Goal: Task Accomplishment & Management: Manage account settings

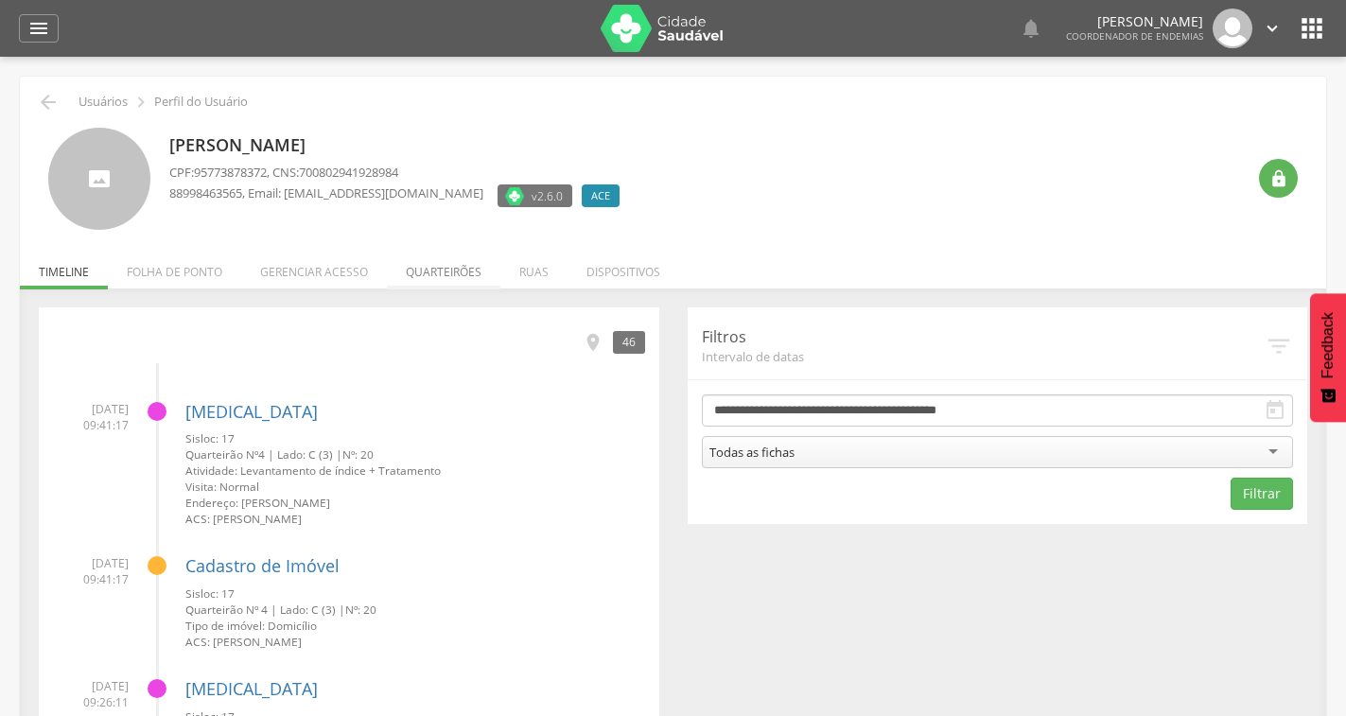
click at [407, 268] on li "Quarteirões" at bounding box center [443, 267] width 113 height 44
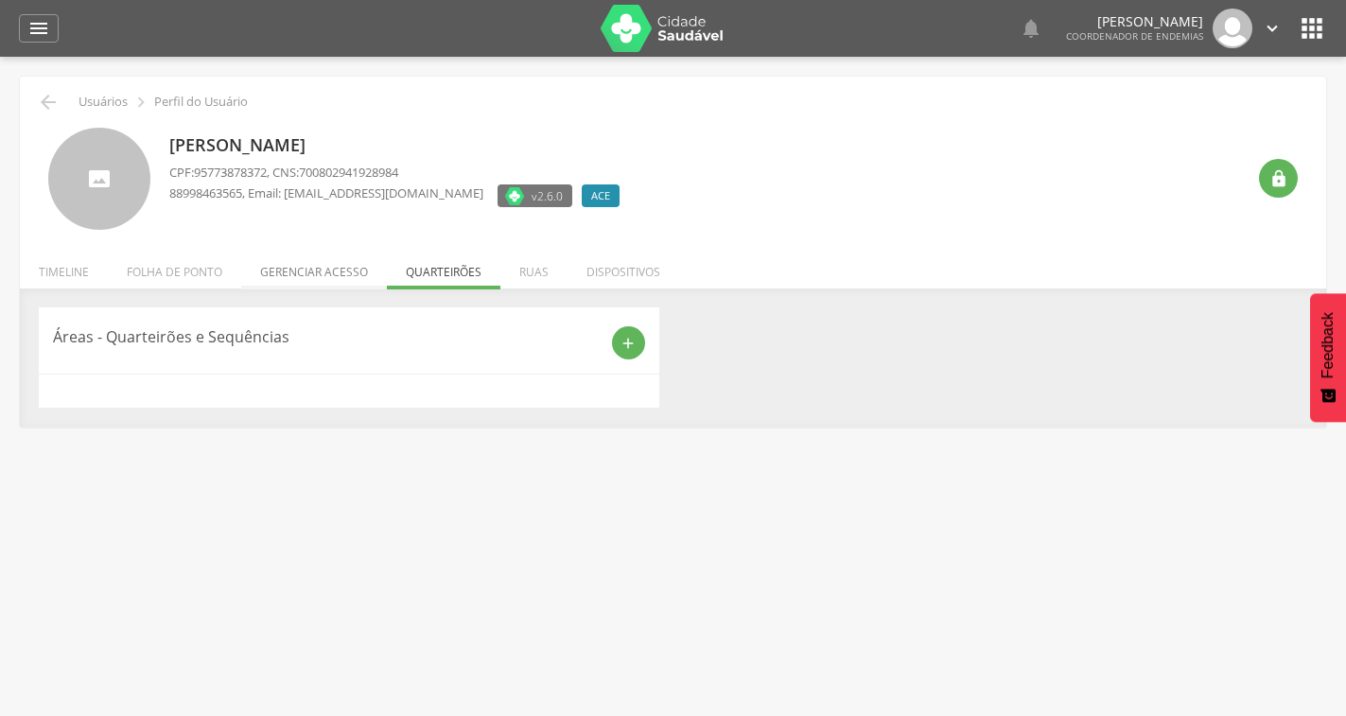
click at [304, 258] on li "Gerenciar acesso" at bounding box center [314, 267] width 146 height 44
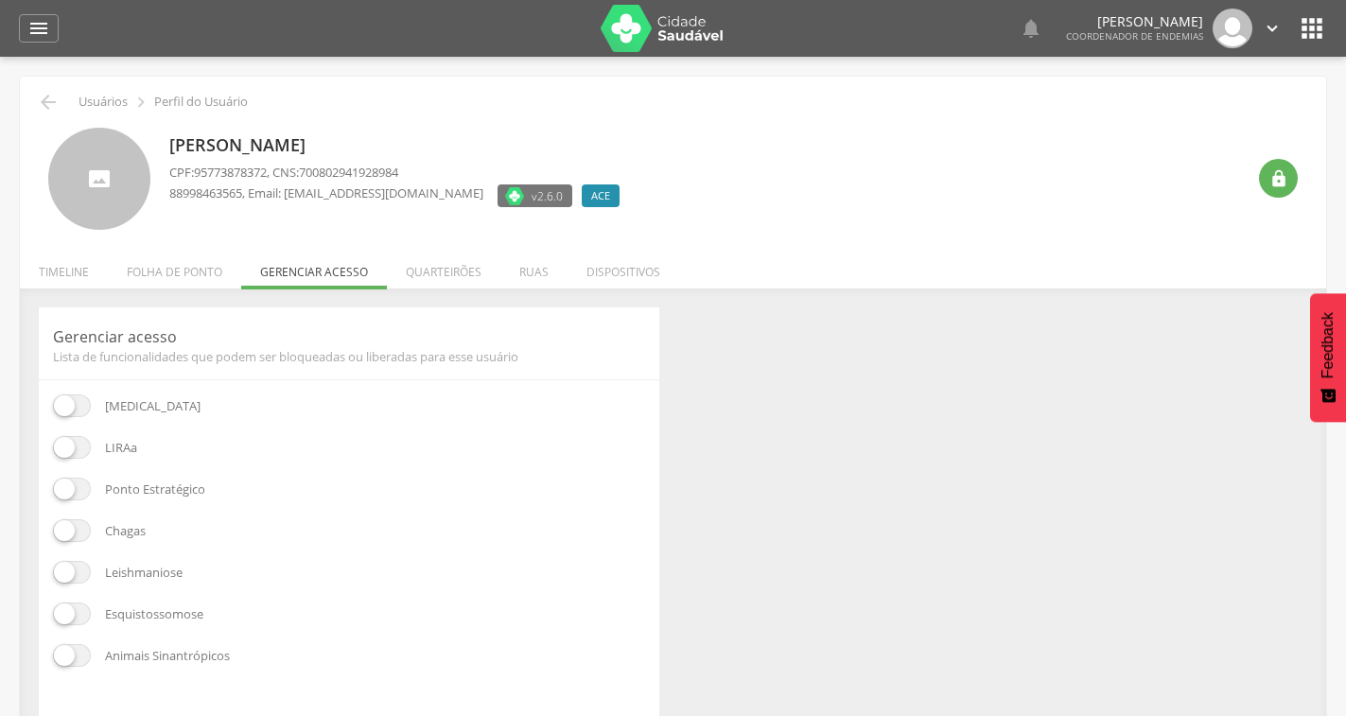
click at [78, 445] on span at bounding box center [72, 447] width 38 height 23
click at [78, 403] on span at bounding box center [72, 405] width 38 height 23
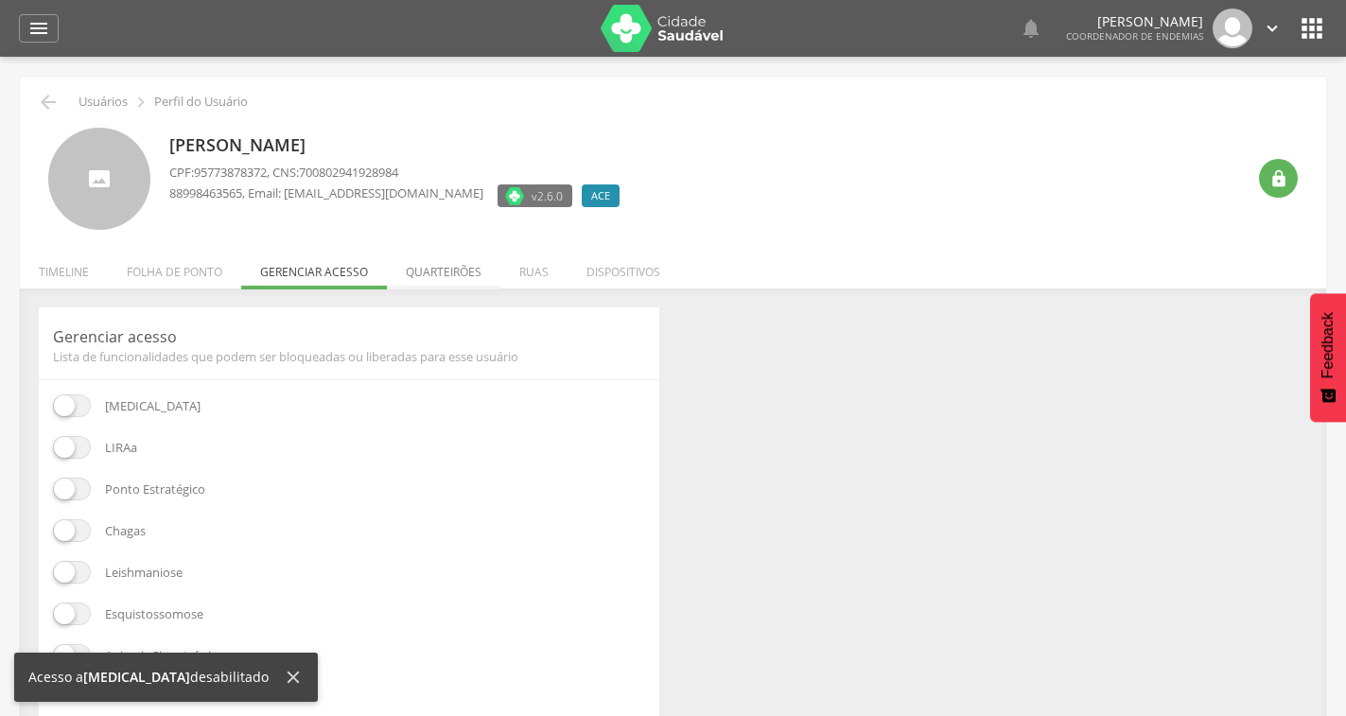
click at [433, 276] on li "Quarteirões" at bounding box center [443, 267] width 113 height 44
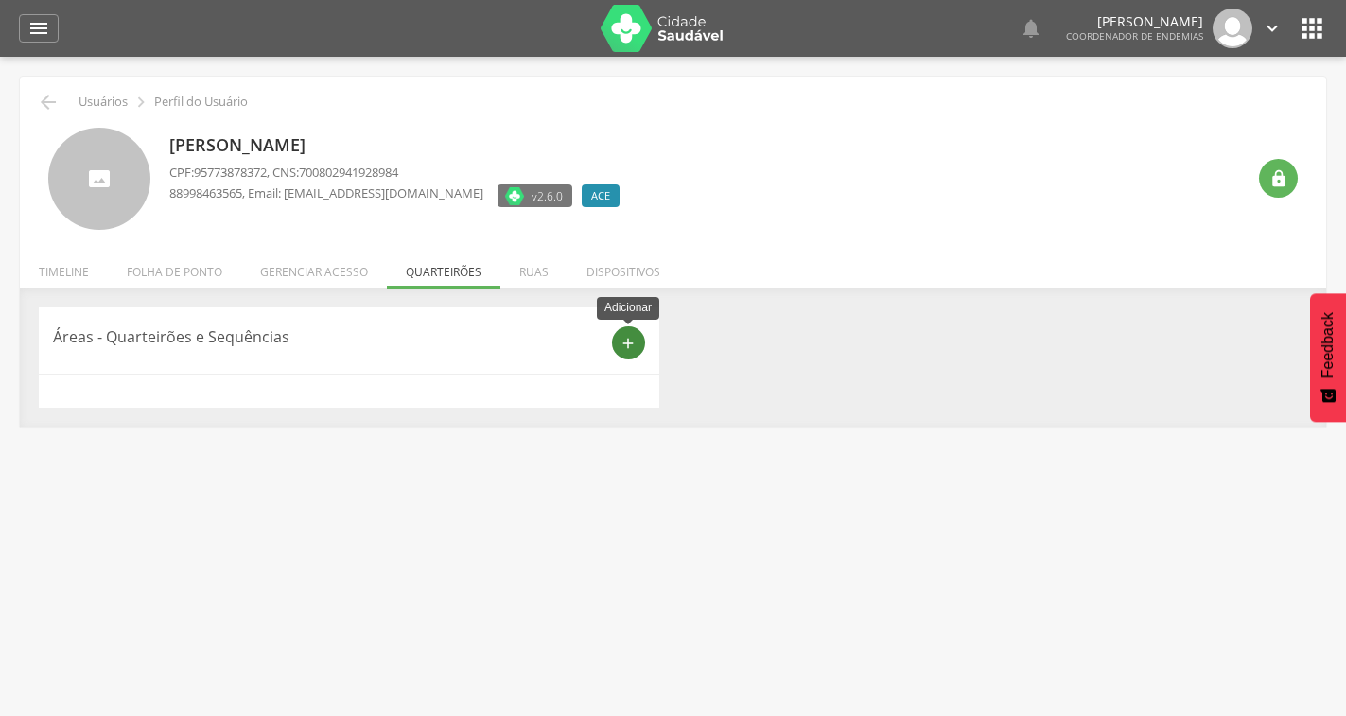
click at [628, 341] on icon "add" at bounding box center [627, 343] width 17 height 17
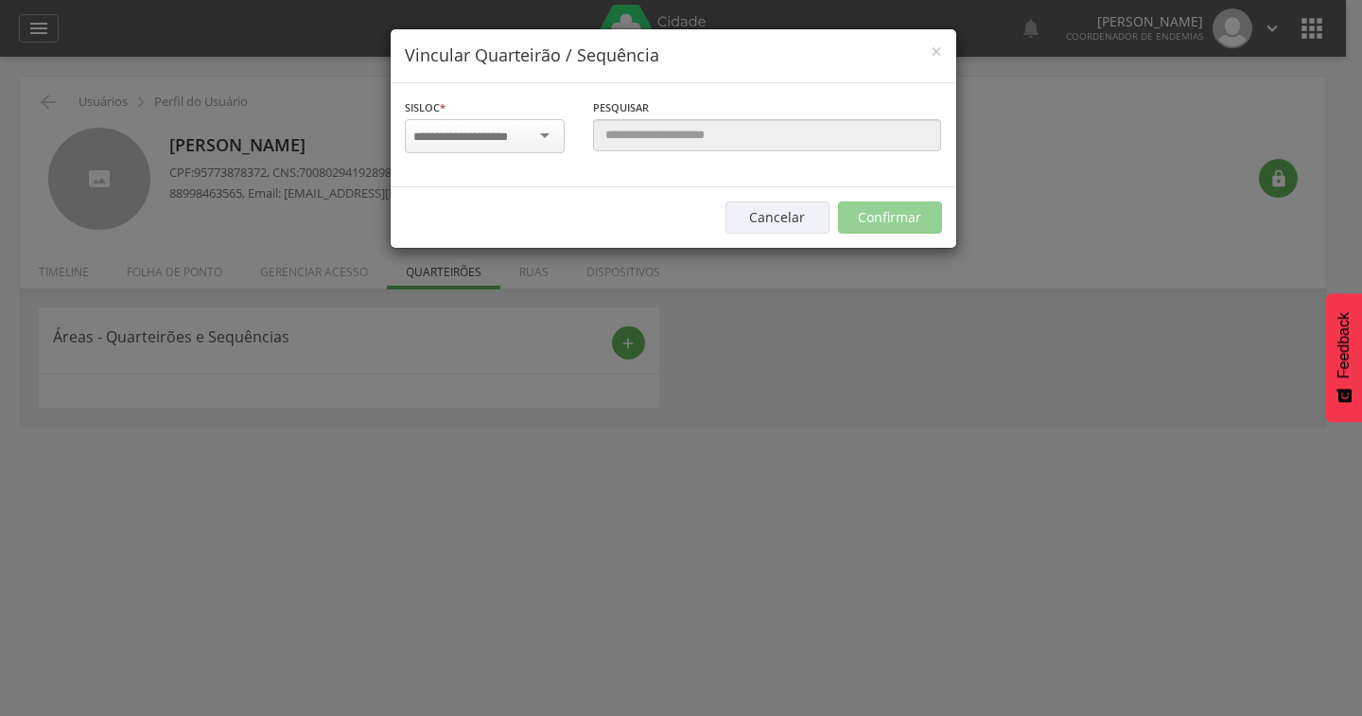
click at [456, 137] on input "select-one" at bounding box center [472, 137] width 119 height 17
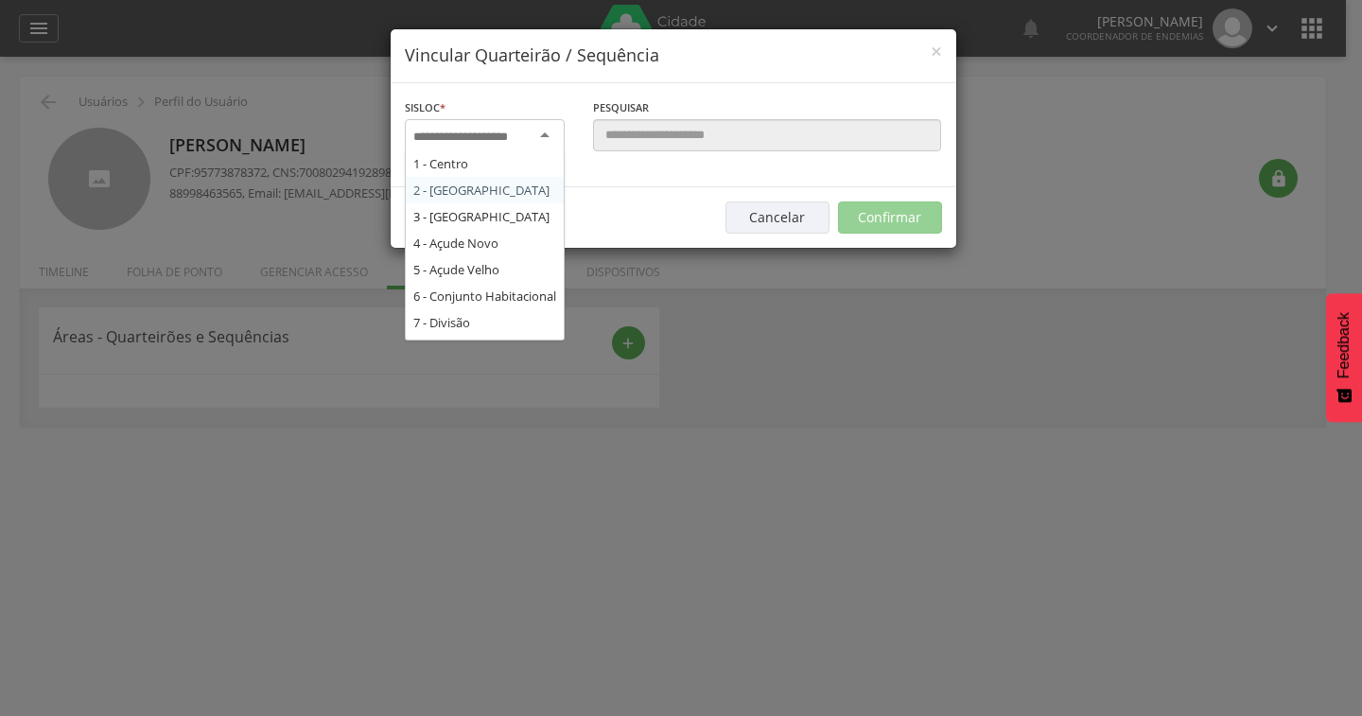
click at [808, 371] on div "× Vincular Quarteirão / Sequência Sisloc * 1 - Centro 2 - [GEOGRAPHIC_DATA] 3 -…" at bounding box center [681, 358] width 1362 height 716
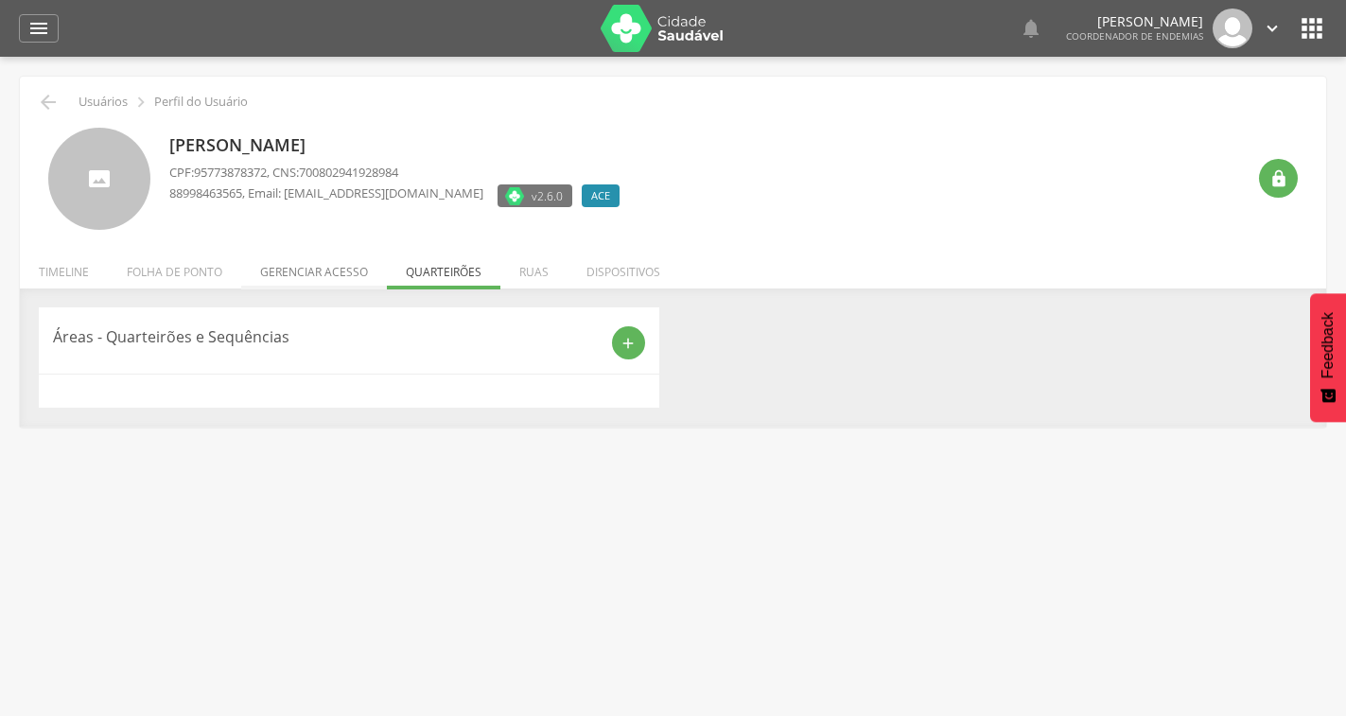
click at [329, 275] on li "Gerenciar acesso" at bounding box center [314, 267] width 146 height 44
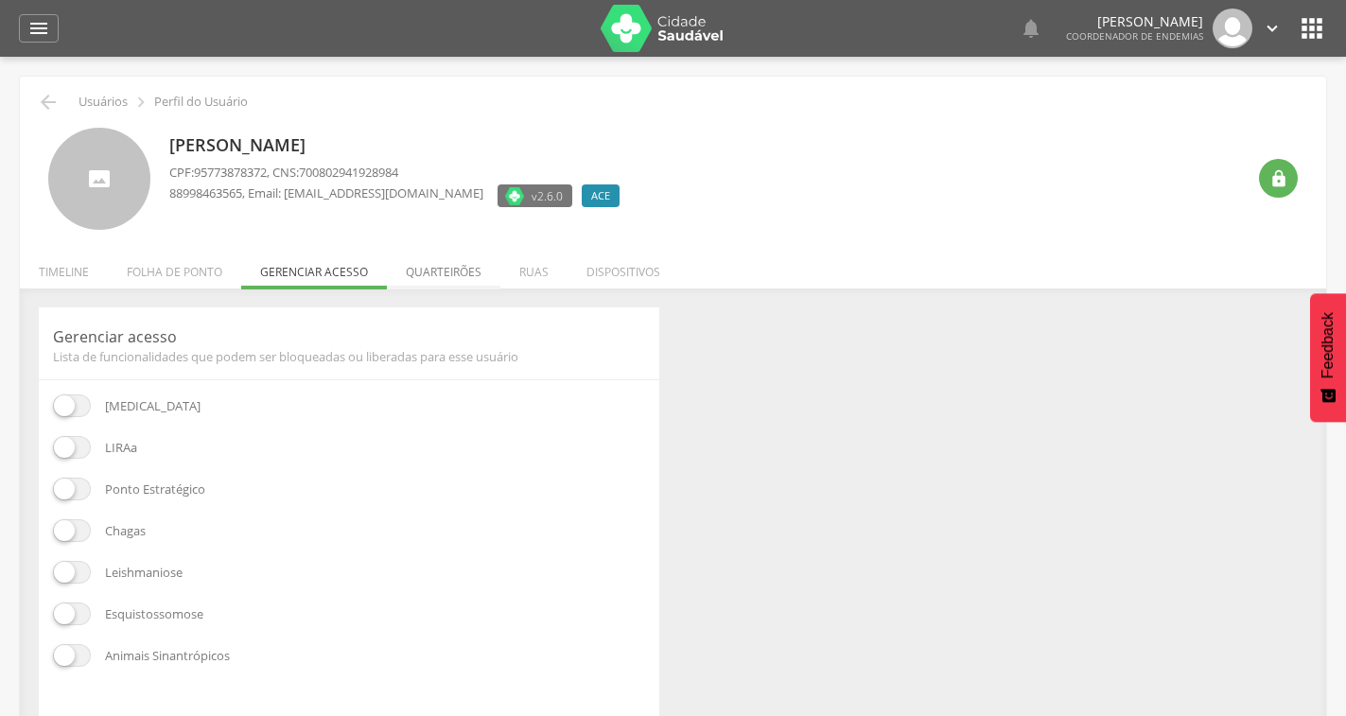
click at [444, 266] on li "Quarteirões" at bounding box center [443, 267] width 113 height 44
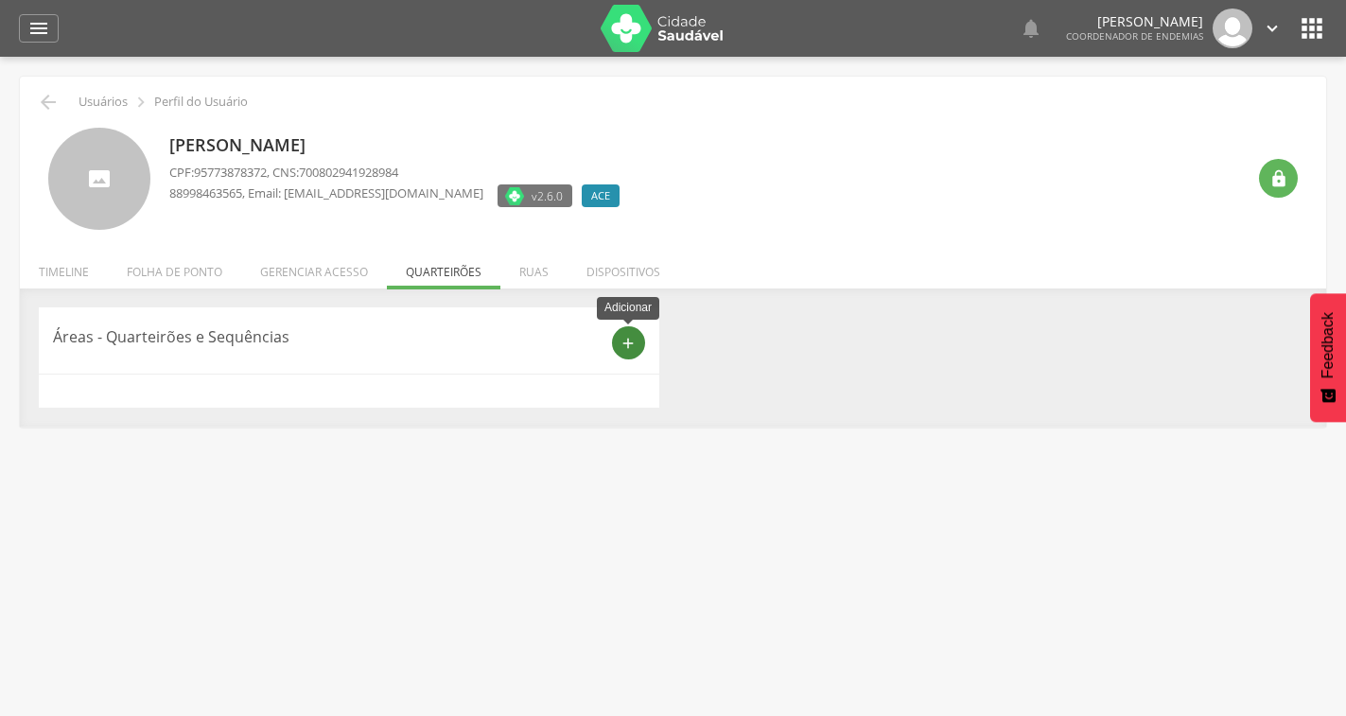
click at [636, 344] on icon "add" at bounding box center [627, 343] width 17 height 17
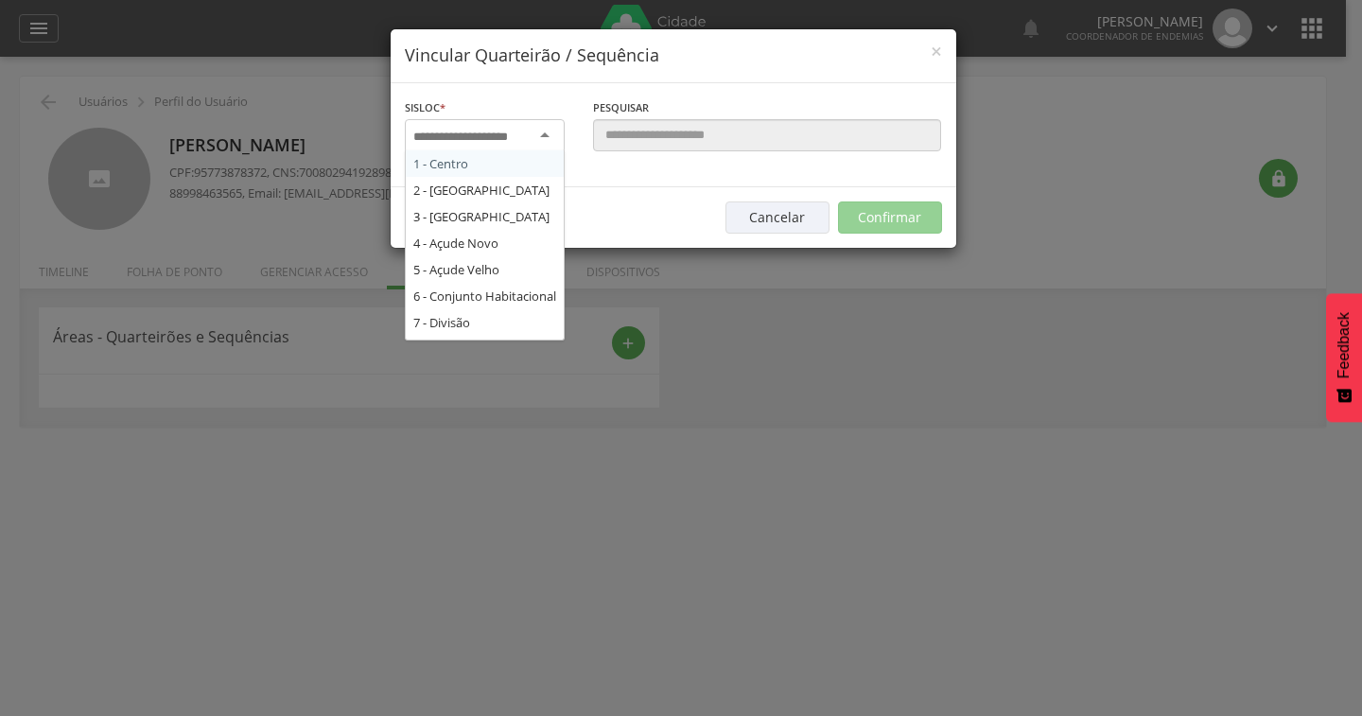
click at [514, 126] on div at bounding box center [485, 136] width 160 height 34
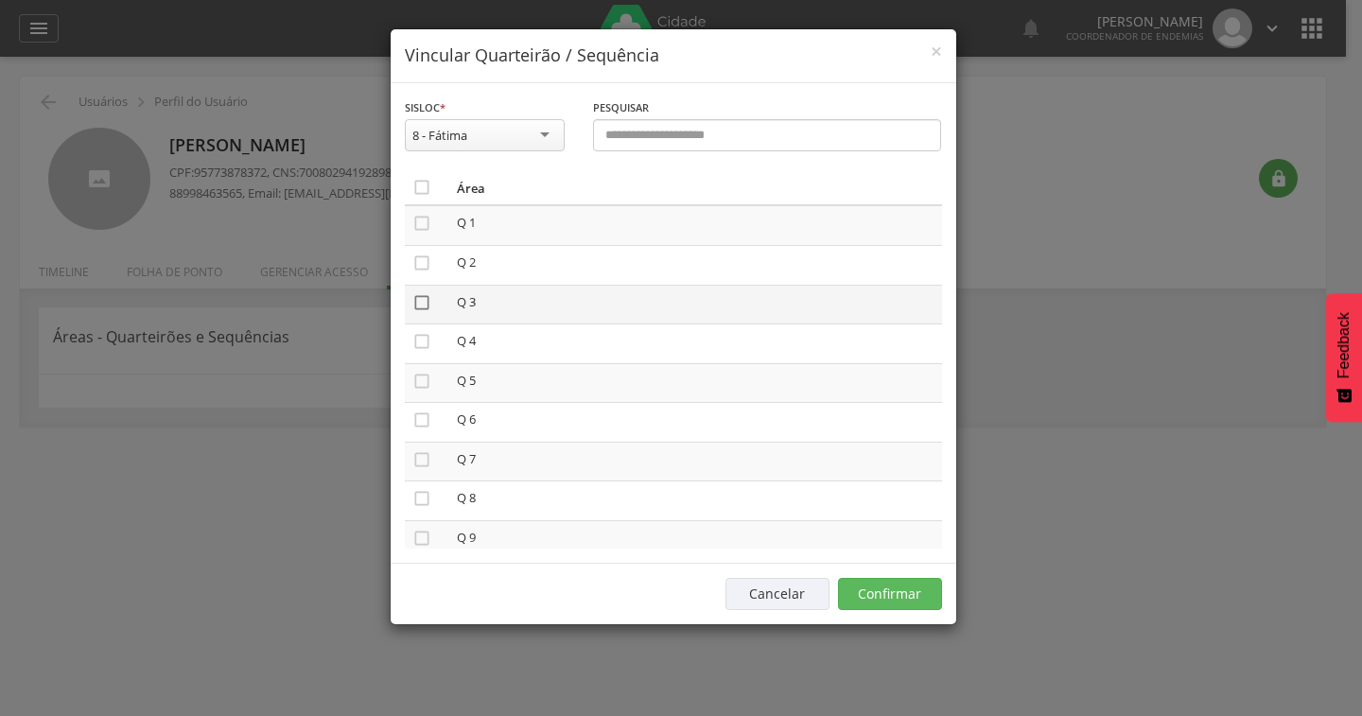
click at [412, 298] on icon "" at bounding box center [421, 302] width 19 height 19
click at [419, 455] on icon "" at bounding box center [421, 459] width 19 height 19
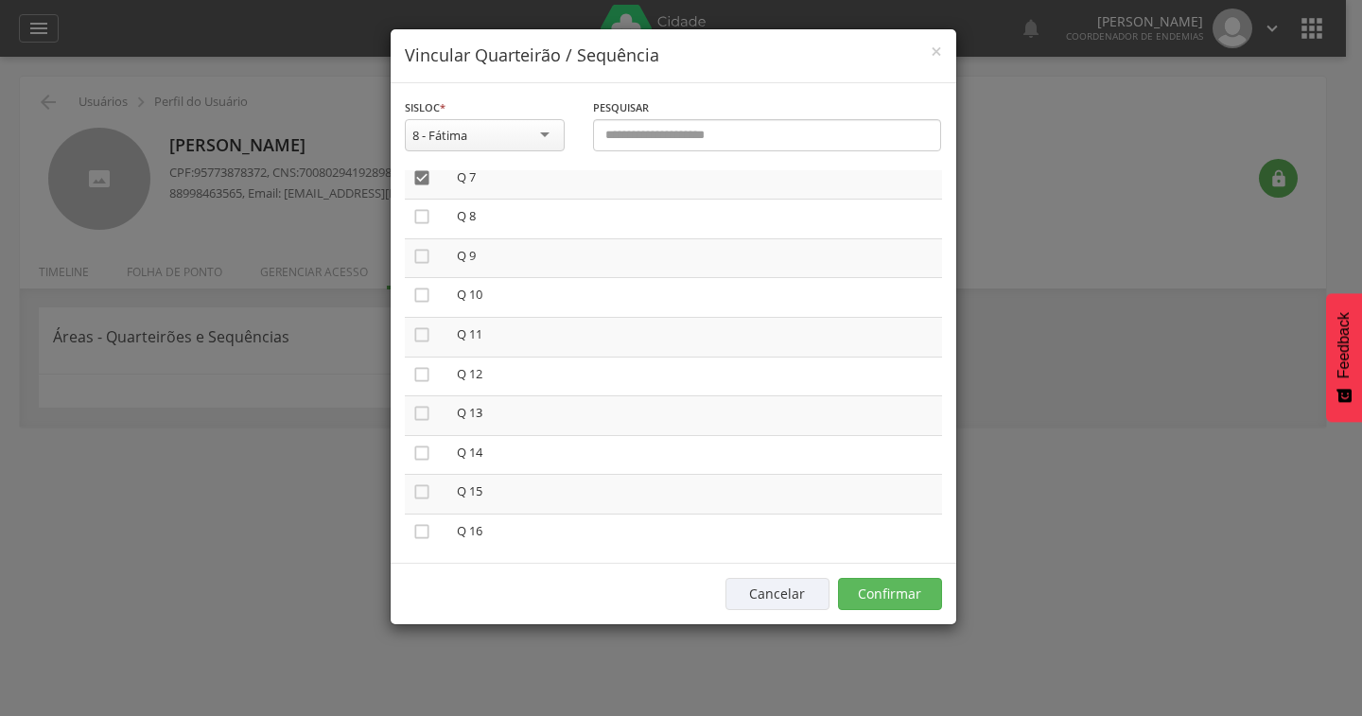
scroll to position [284, 0]
click at [420, 328] on icon "" at bounding box center [421, 332] width 19 height 19
click at [429, 495] on icon "" at bounding box center [421, 489] width 19 height 19
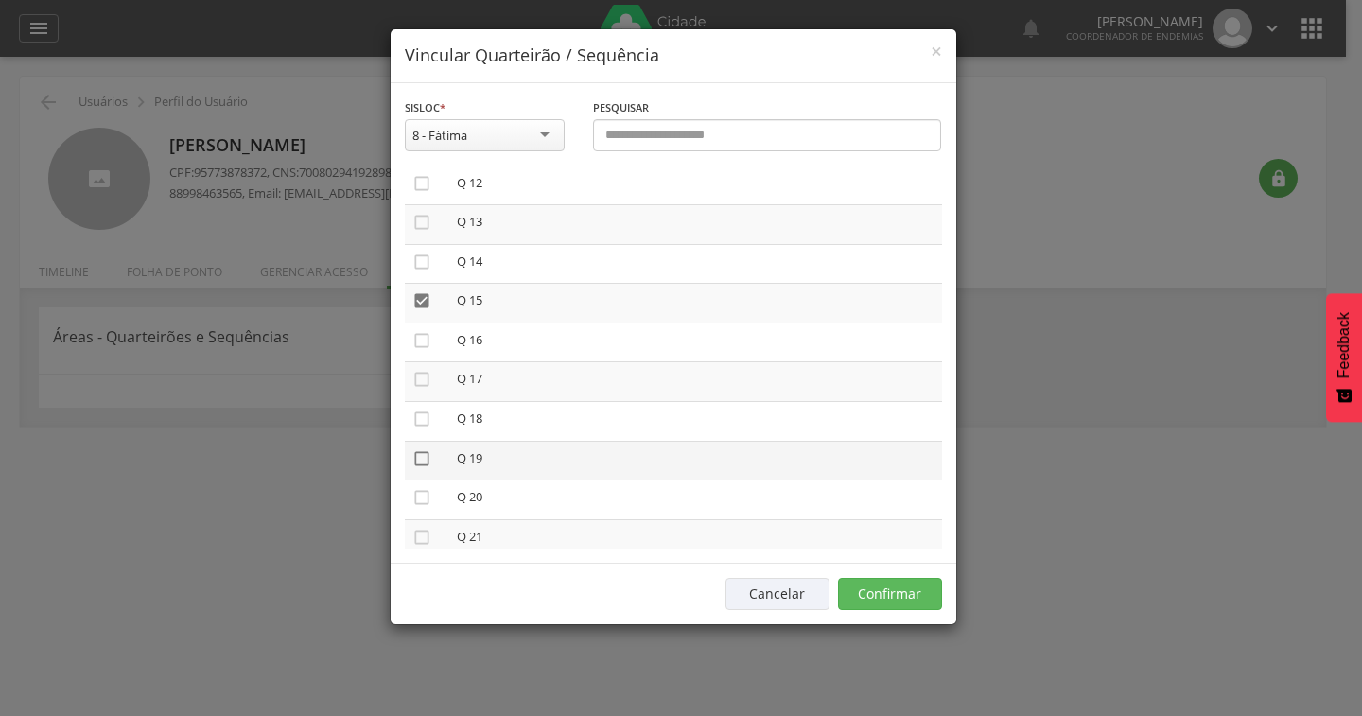
click at [430, 467] on td "" at bounding box center [427, 461] width 44 height 40
click at [418, 461] on icon "" at bounding box center [421, 458] width 19 height 19
click at [422, 474] on icon "" at bounding box center [421, 465] width 19 height 19
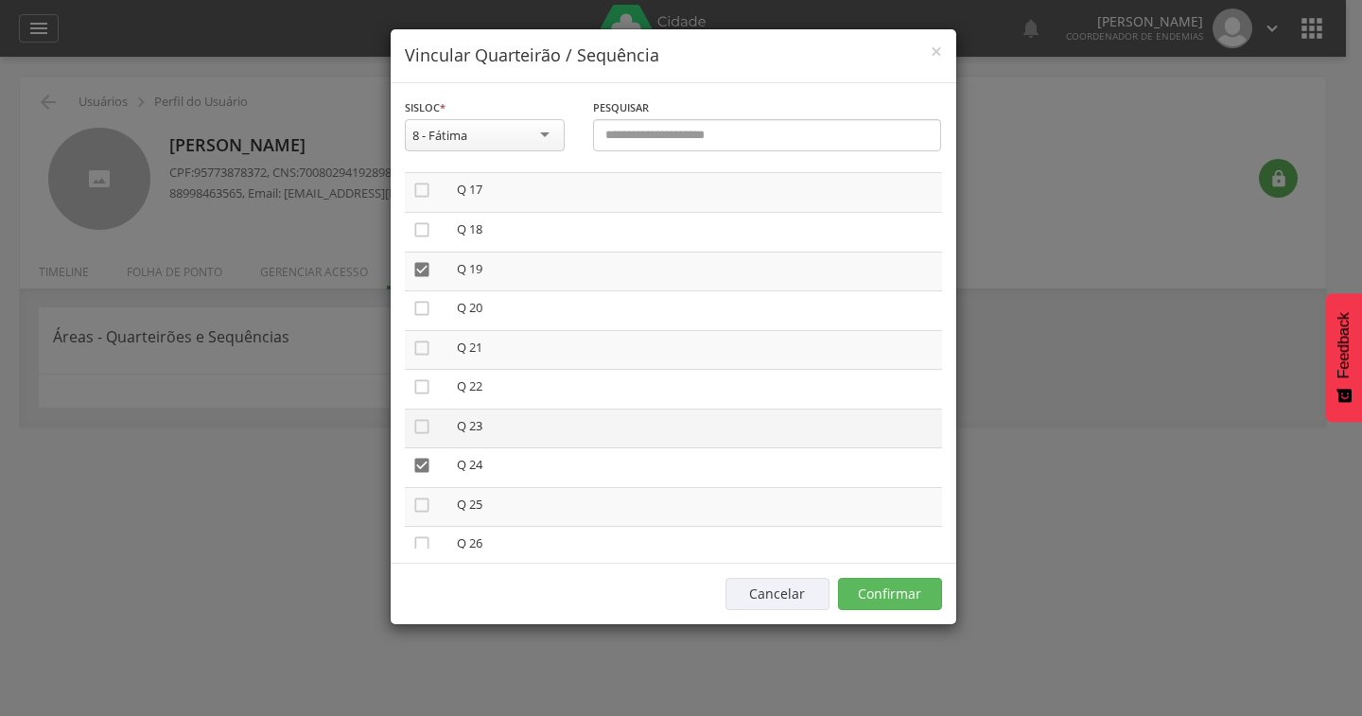
scroll to position [851, 0]
click at [421, 434] on icon "" at bounding box center [421, 434] width 19 height 19
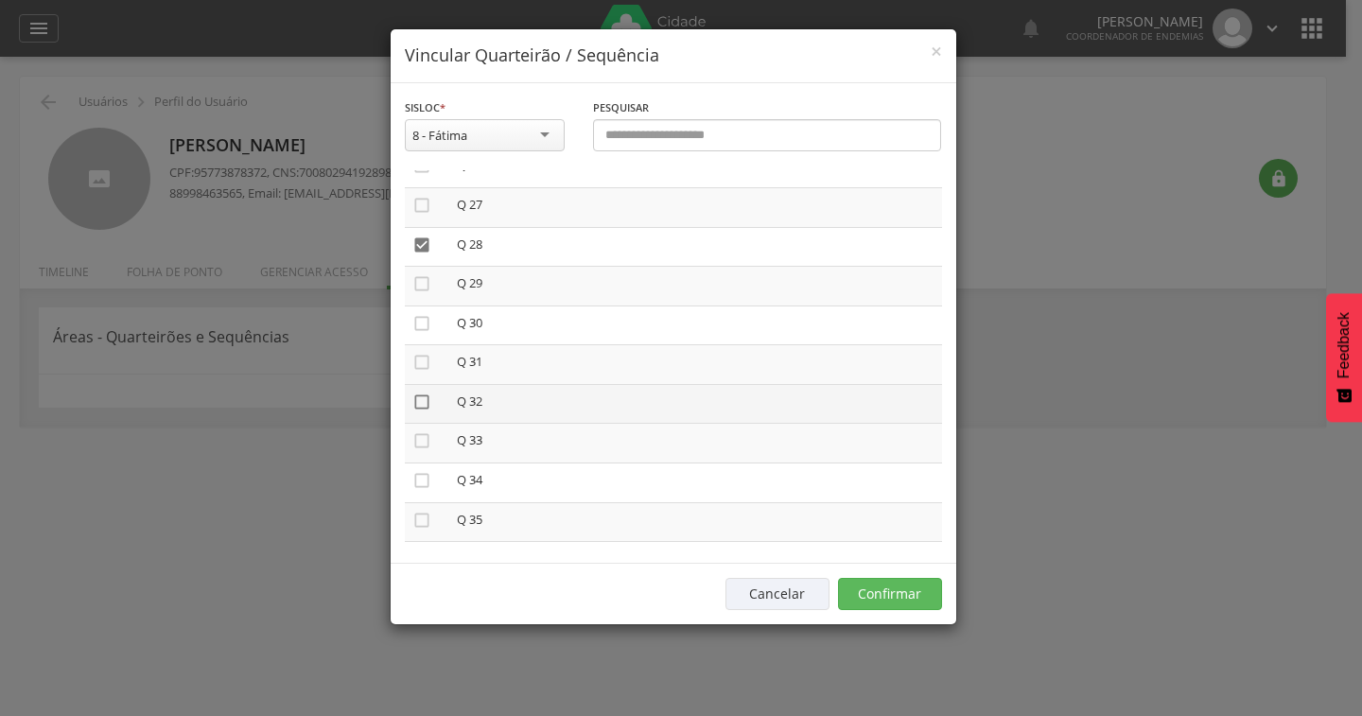
click at [426, 408] on icon "" at bounding box center [421, 401] width 19 height 19
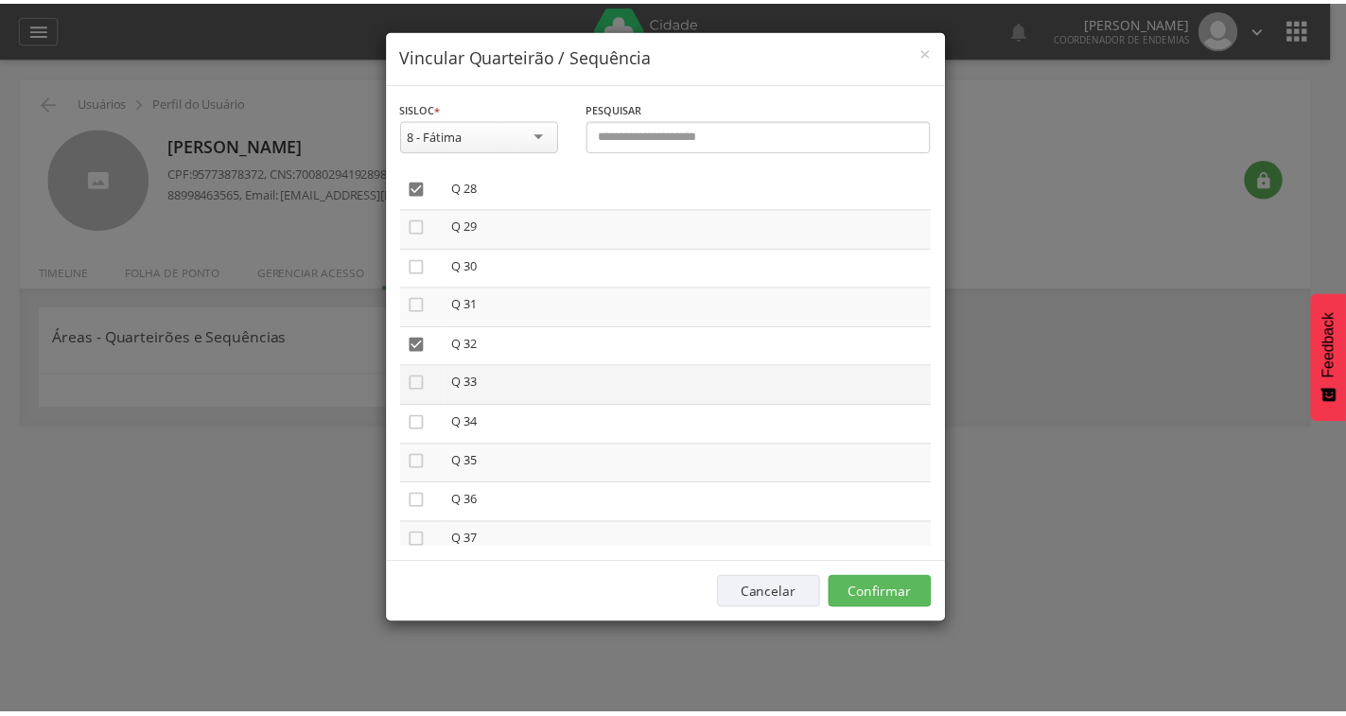
scroll to position [1130, 0]
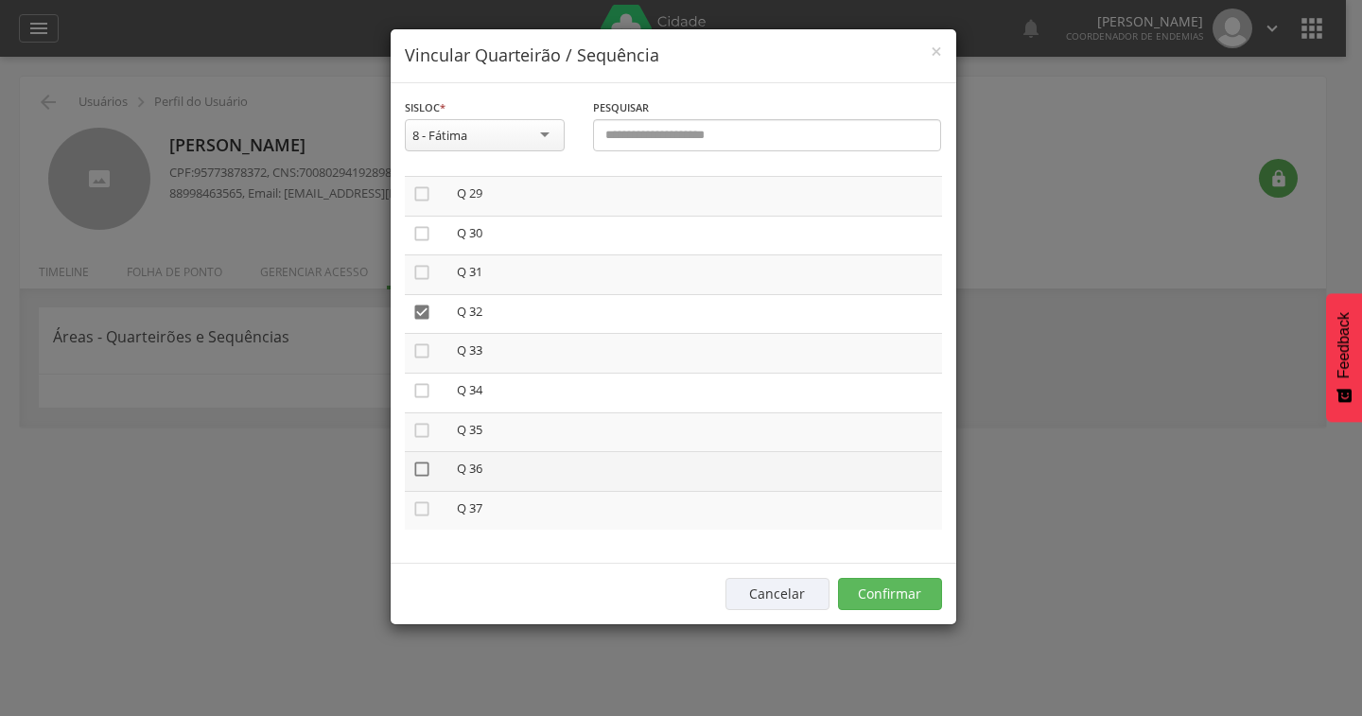
click at [424, 468] on icon "" at bounding box center [421, 469] width 19 height 19
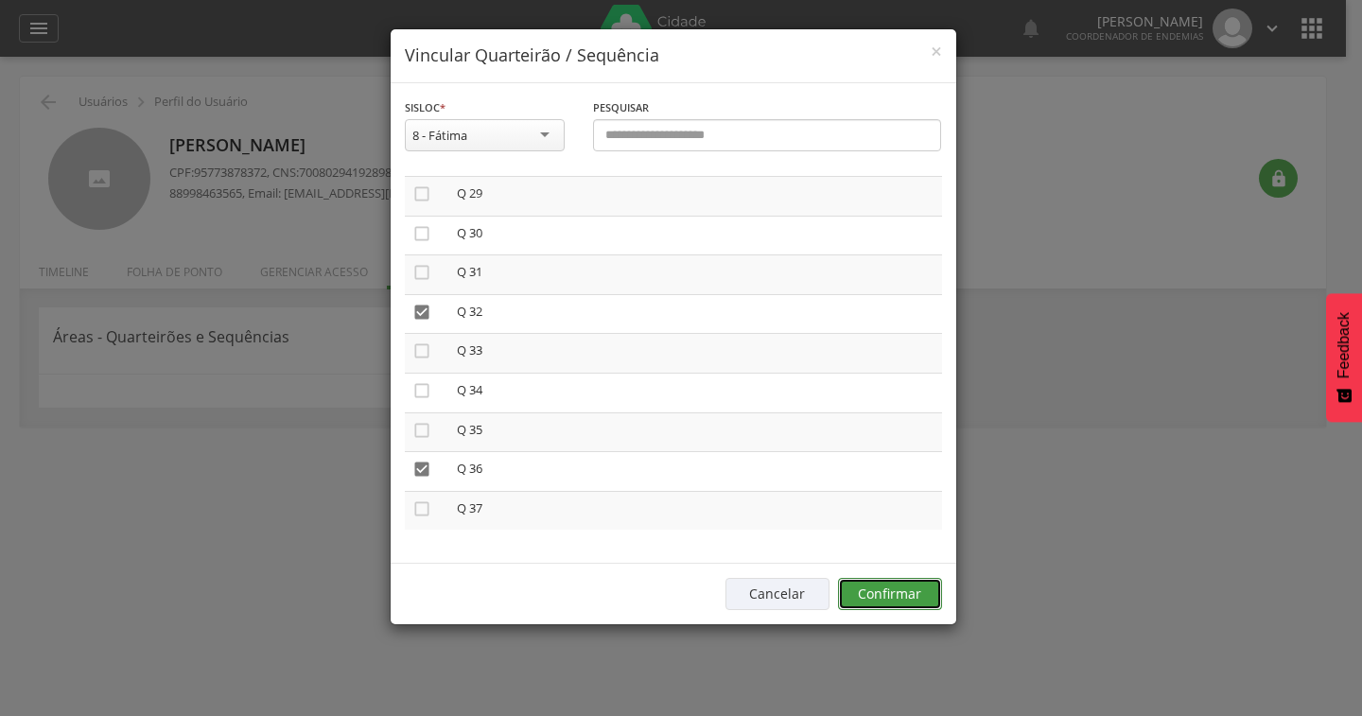
click at [883, 589] on button "Confirmar" at bounding box center [890, 594] width 104 height 32
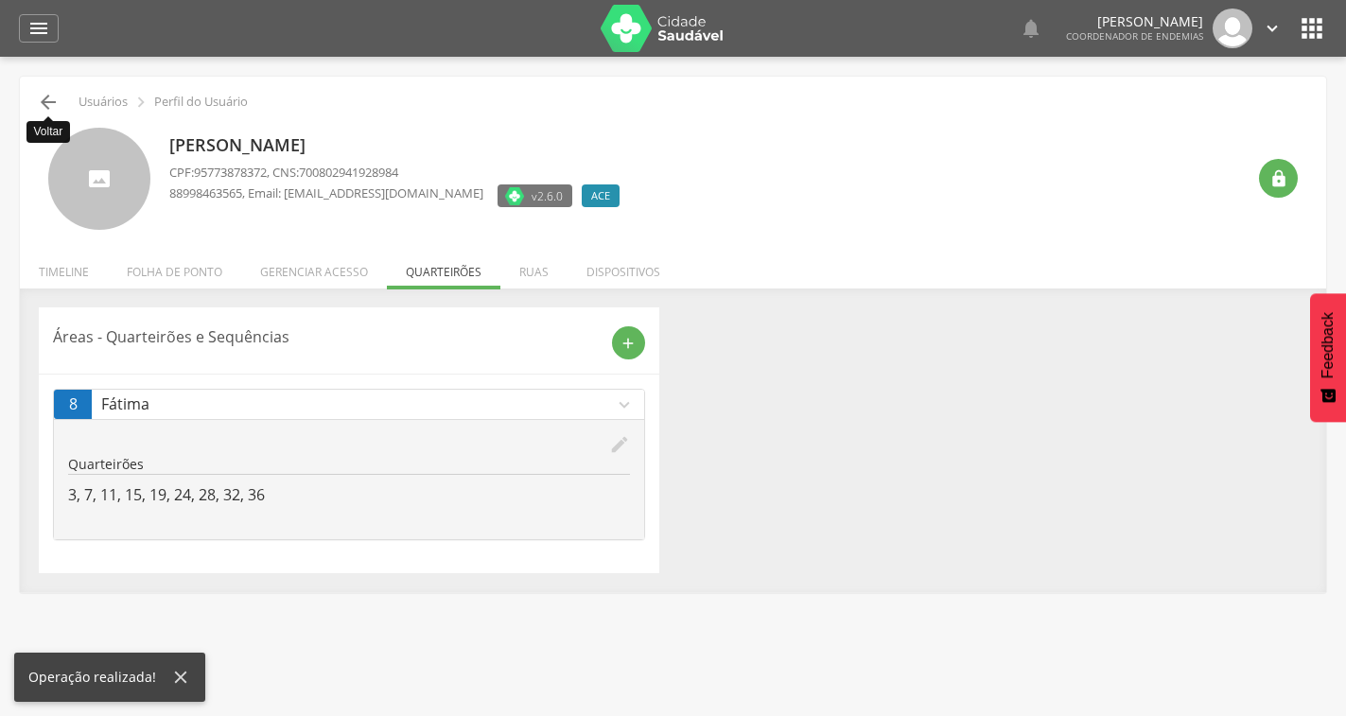
click at [45, 103] on icon "" at bounding box center [48, 102] width 23 height 23
